Goal: Transaction & Acquisition: Purchase product/service

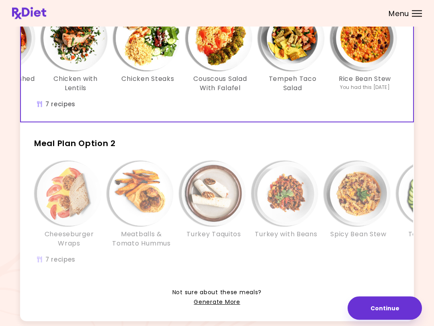
scroll to position [89, 0]
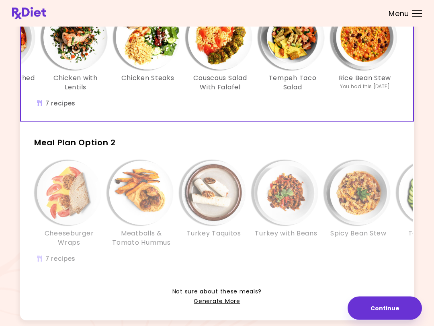
click at [66, 202] on img "Info - Cheeseburger Wraps - Meal Plan Option 2" at bounding box center [69, 193] width 64 height 64
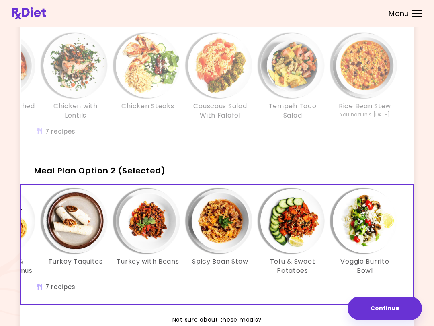
scroll to position [57, 0]
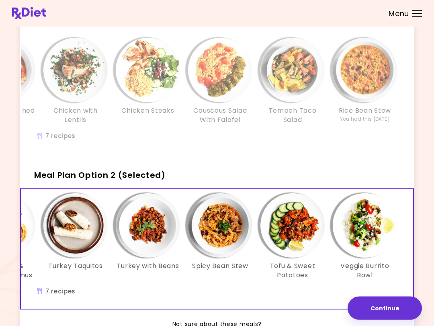
click at [238, 104] on div "Couscous Salad With Falafel" at bounding box center [220, 81] width 72 height 86
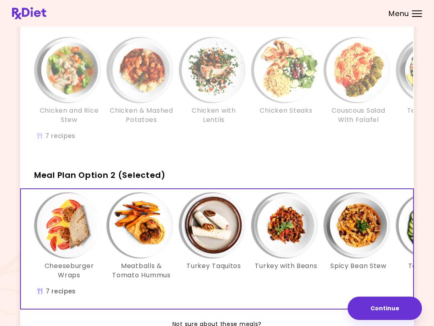
scroll to position [0, 0]
click at [139, 222] on img "Info - Meatballs & Tomato Hummus - Meal Plan Option 2 (Selected)" at bounding box center [141, 225] width 64 height 64
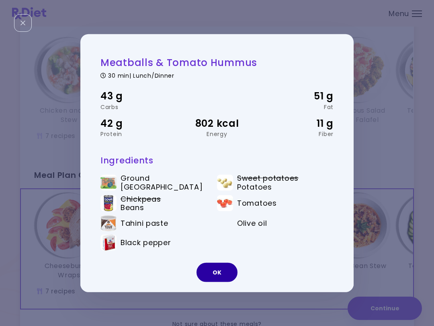
click at [225, 268] on button "OK" at bounding box center [217, 271] width 41 height 19
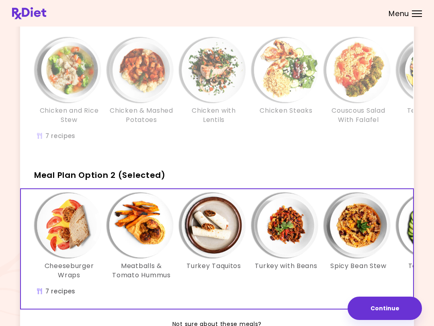
click at [74, 222] on img "Info - Cheeseburger Wraps - Meal Plan Option 2 (Selected)" at bounding box center [69, 225] width 64 height 64
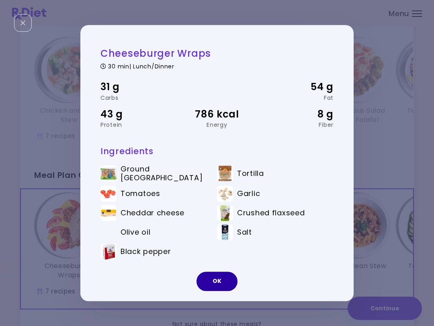
click at [218, 280] on button "OK" at bounding box center [217, 281] width 41 height 19
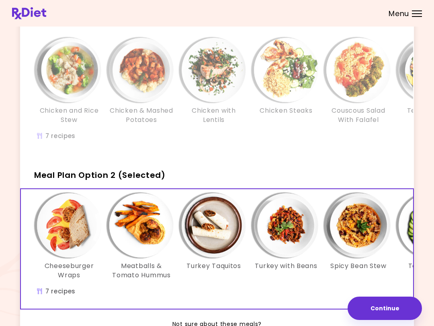
click at [80, 234] on img "Info - Cheeseburger Wraps - Meal Plan Option 2 (Selected)" at bounding box center [69, 225] width 64 height 64
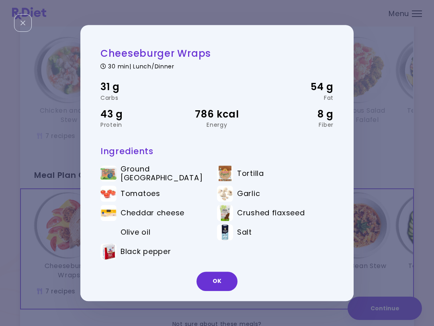
click at [224, 279] on button "OK" at bounding box center [217, 281] width 41 height 19
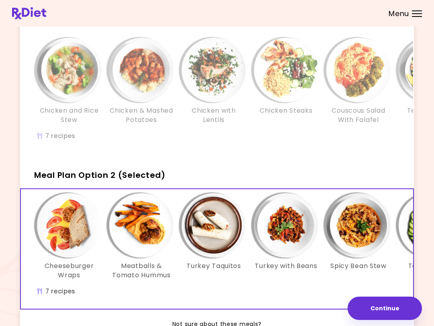
click at [222, 233] on img "Info - Turkey Taquitos - Meal Plan Option 2 (Selected)" at bounding box center [214, 225] width 64 height 64
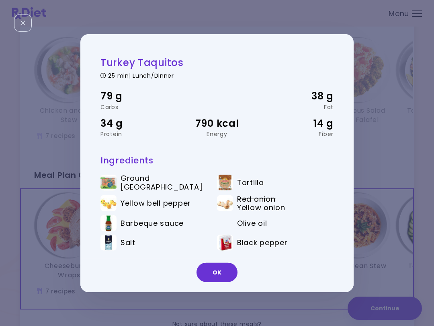
click at [229, 271] on button "OK" at bounding box center [217, 271] width 41 height 19
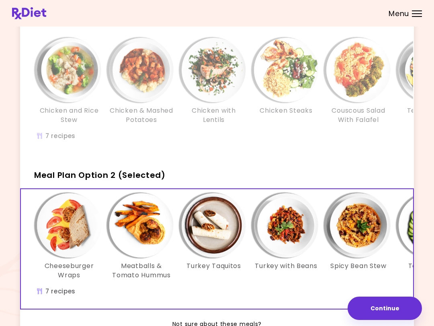
click at [287, 230] on img "Info - Turkey with Beans - Meal Plan Option 2 (Selected)" at bounding box center [286, 225] width 64 height 64
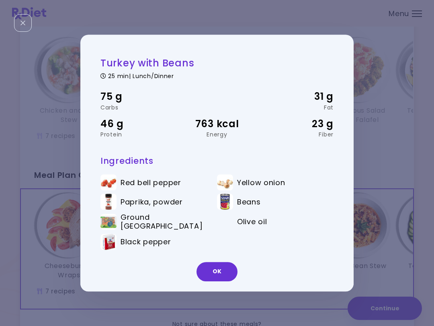
click at [218, 269] on button "OK" at bounding box center [217, 271] width 41 height 19
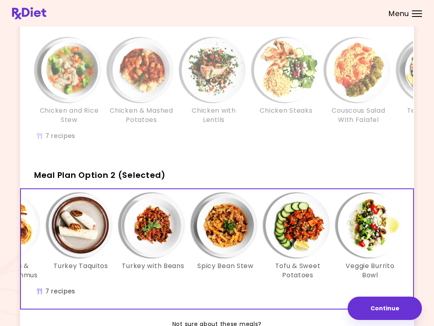
scroll to position [0, 134]
click at [226, 239] on img "Info - Spicy Bean Stew - Meal Plan Option 2 (Selected)" at bounding box center [225, 225] width 64 height 64
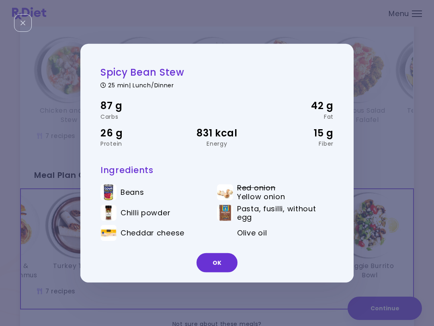
click at [221, 260] on button "OK" at bounding box center [217, 262] width 41 height 19
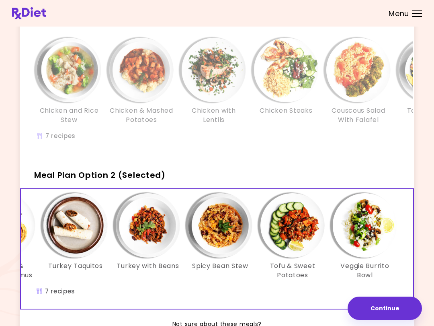
scroll to position [0, 138]
click at [295, 223] on img "Info - Tofu & Sweet Potatoes - Meal Plan Option 2 (Selected)" at bounding box center [293, 225] width 64 height 64
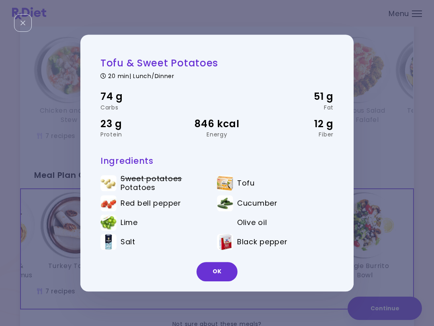
click at [220, 268] on button "OK" at bounding box center [217, 271] width 41 height 19
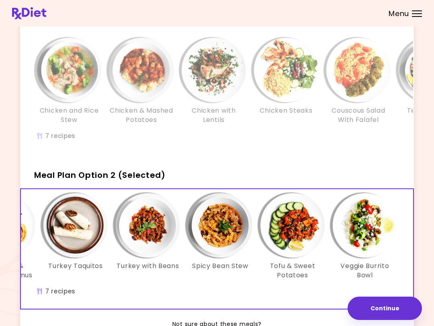
click at [288, 231] on img "Info - Tofu & Sweet Potatoes - Meal Plan Option 2 (Selected)" at bounding box center [293, 225] width 64 height 64
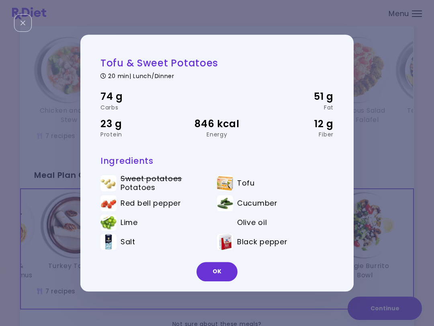
click at [224, 272] on button "OK" at bounding box center [217, 271] width 41 height 19
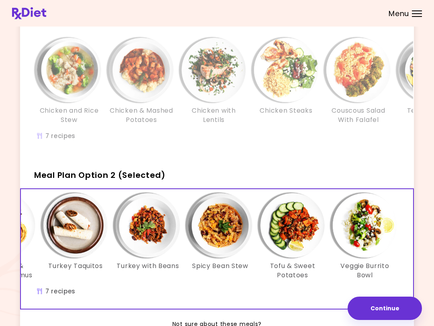
click at [374, 224] on img "Info - Veggie Burrito Bowl - Meal Plan Option 2 (Selected)" at bounding box center [365, 225] width 64 height 64
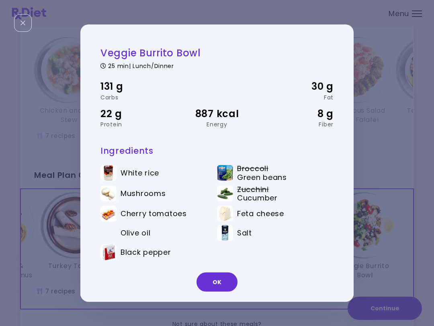
click at [225, 278] on button "OK" at bounding box center [217, 281] width 41 height 19
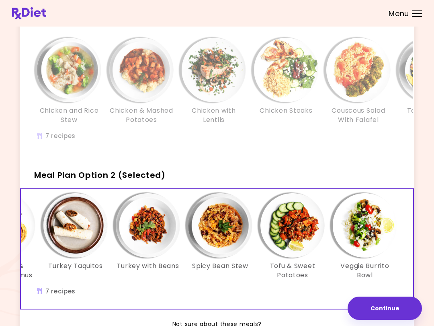
click at [385, 303] on button "Continue" at bounding box center [385, 308] width 74 height 23
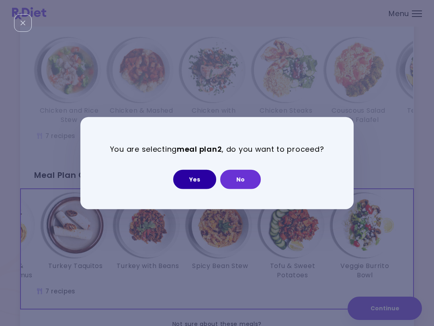
click at [195, 179] on button "Yes" at bounding box center [194, 178] width 43 height 19
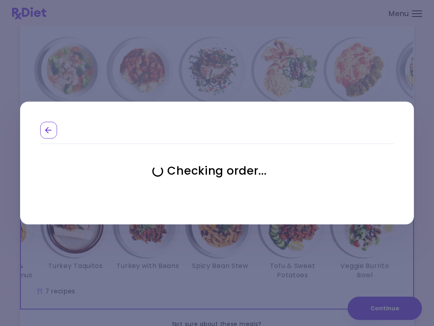
select select "**********"
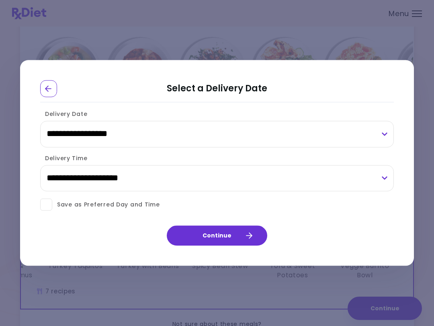
click at [256, 235] on button "Continue" at bounding box center [217, 236] width 101 height 20
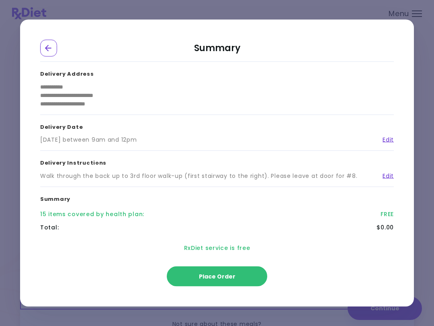
click at [248, 278] on button "Place Order" at bounding box center [217, 276] width 101 height 20
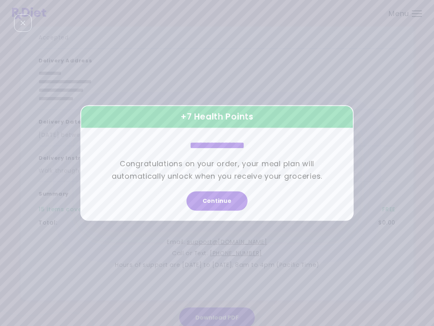
click at [235, 195] on button "Continue" at bounding box center [217, 201] width 61 height 19
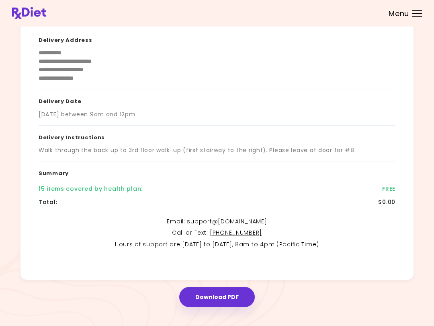
scroll to position [84, 0]
